Goal: Information Seeking & Learning: Learn about a topic

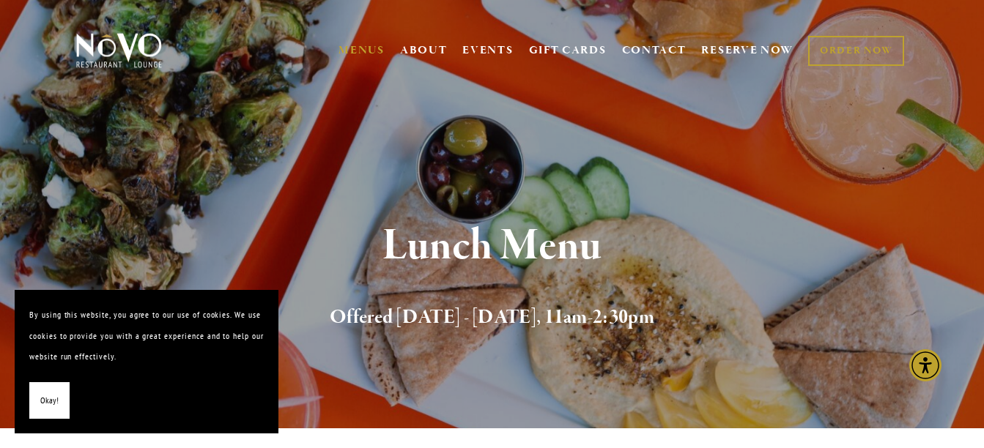
click at [317, 192] on div "Lunch Menu Offered [DATE] - [DATE], 11am-2:30pm" at bounding box center [492, 278] width 984 height 301
click at [527, 254] on h1 "Lunch Menu" at bounding box center [491, 247] width 787 height 48
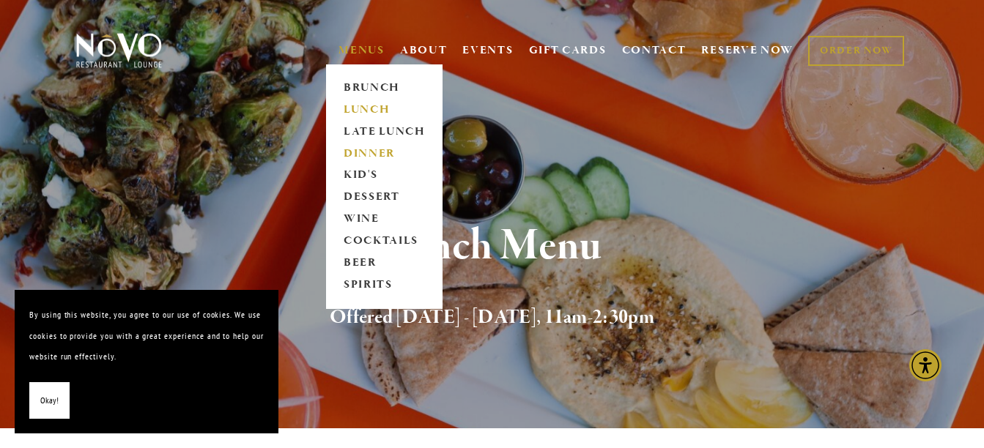
click at [369, 151] on link "DINNER" at bounding box center [385, 154] width 92 height 22
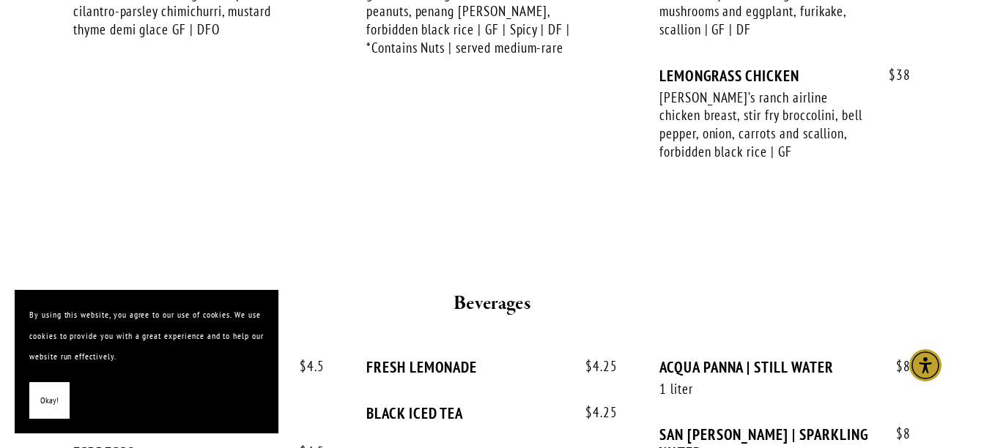
scroll to position [2851, 0]
